Goal: Task Accomplishment & Management: Use online tool/utility

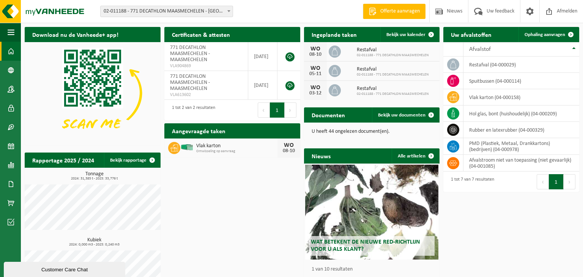
click at [229, 9] on span at bounding box center [229, 11] width 8 height 10
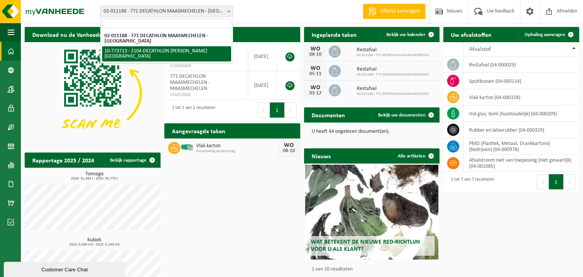
select select "24282"
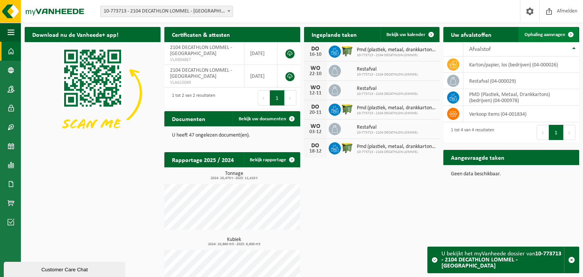
click at [535, 36] on span "Ophaling aanvragen" at bounding box center [545, 34] width 41 height 5
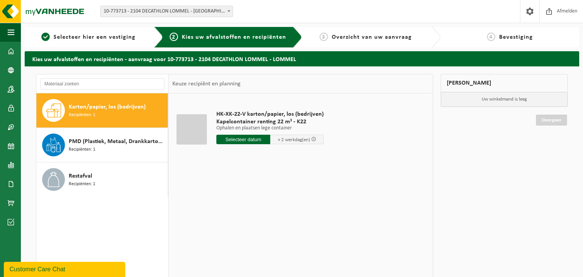
click at [129, 109] on span "Karton/papier, los (bedrijven)" at bounding box center [107, 107] width 77 height 9
click at [232, 138] on input "text" at bounding box center [243, 139] width 54 height 9
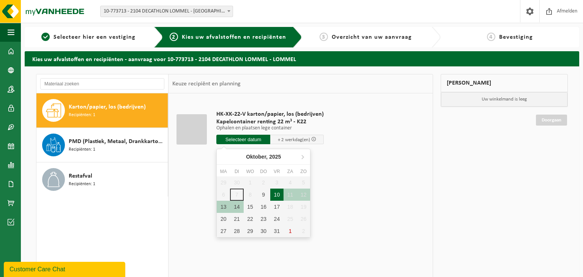
click at [276, 195] on div "10" at bounding box center [276, 195] width 13 height 12
type input "Van 2025-10-10"
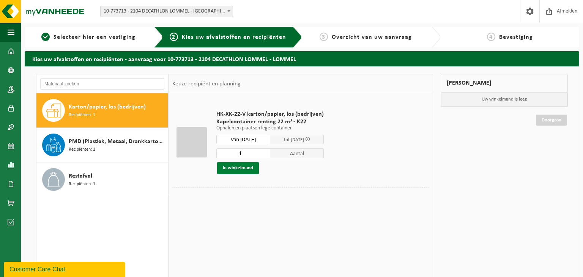
click at [240, 169] on button "In winkelmand" at bounding box center [238, 168] width 42 height 12
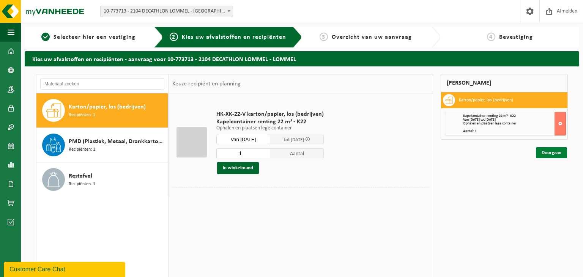
click at [553, 153] on link "Doorgaan" at bounding box center [551, 152] width 31 height 11
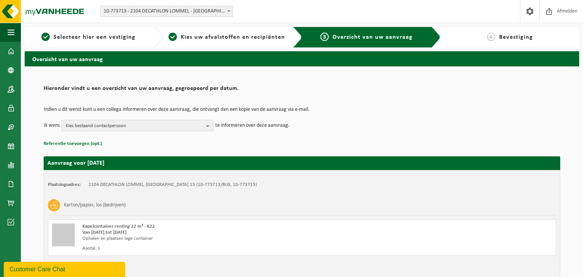
click at [207, 126] on b "button" at bounding box center [209, 125] width 7 height 11
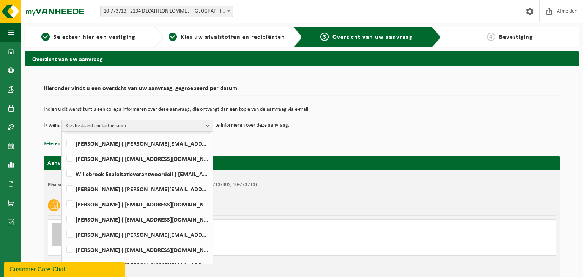
scroll to position [140, 0]
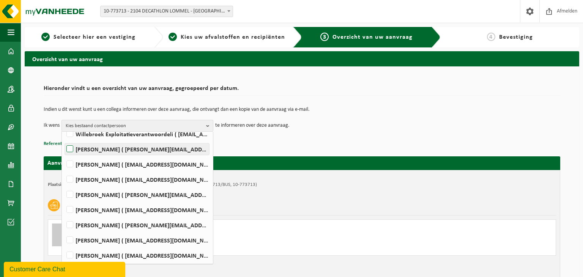
click at [109, 148] on label "Kathleen Gerinckx ( kathleen.gerinckx@decathlon.com )" at bounding box center [137, 149] width 144 height 11
click at [64, 140] on input "Kathleen Gerinckx ( kathleen.gerinckx@decathlon.com )" at bounding box center [63, 139] width 0 height 0
checkbox input "true"
click at [242, 145] on p "Referentie toevoegen (opt.)" at bounding box center [302, 144] width 517 height 10
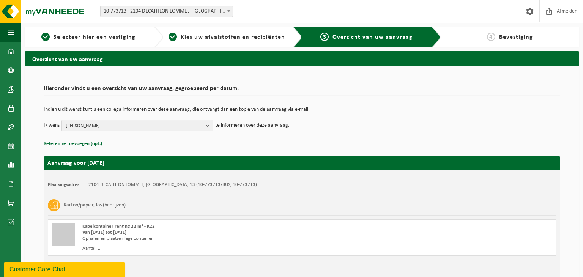
scroll to position [48, 0]
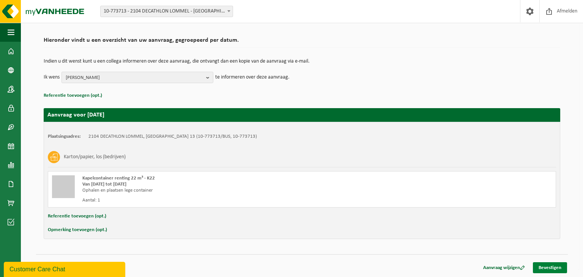
click at [545, 265] on link "Bevestigen" at bounding box center [550, 267] width 34 height 11
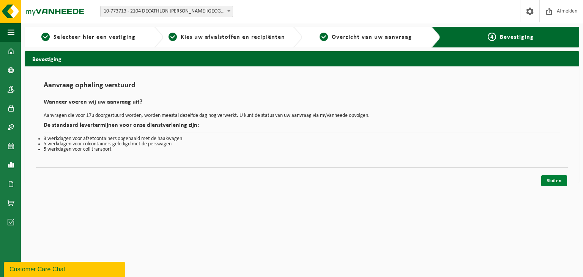
click at [557, 179] on link "Sluiten" at bounding box center [554, 180] width 26 height 11
